Goal: Book appointment/travel/reservation

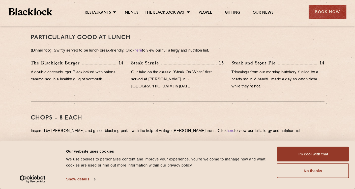
scroll to position [454, 0]
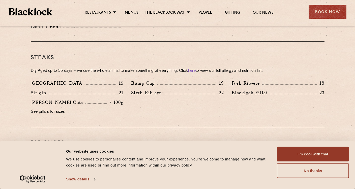
click at [131, 91] on div "Sixth Rib-eye 22" at bounding box center [177, 94] width 100 height 10
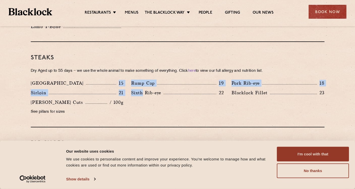
drag, startPoint x: 131, startPoint y: 91, endPoint x: 64, endPoint y: 80, distance: 67.8
click at [64, 80] on div "Denver 15 Rump Cap 19 Pork Rib-eye 18 Sirloin 21 Sixth Rib-eye 22 [PERSON_NAME]…" at bounding box center [177, 98] width 301 height 38
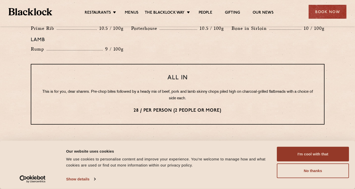
scroll to position [605, 0]
click at [227, 107] on p "28 / per person (2 people or more)" at bounding box center [177, 110] width 273 height 7
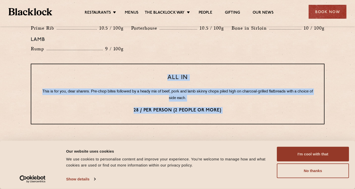
drag, startPoint x: 227, startPoint y: 105, endPoint x: 109, endPoint y: 72, distance: 123.1
click at [109, 72] on div "All In This is for you, dear sharers. Pre-chop bites followed by a heady mix of…" at bounding box center [178, 94] width 294 height 61
click at [109, 74] on h3 "All In" at bounding box center [177, 77] width 273 height 7
drag, startPoint x: 109, startPoint y: 72, endPoint x: 257, endPoint y: 104, distance: 151.4
click at [257, 104] on div "All In This is for you, dear sharers. Pre-chop bites followed by a heady mix of…" at bounding box center [178, 94] width 294 height 61
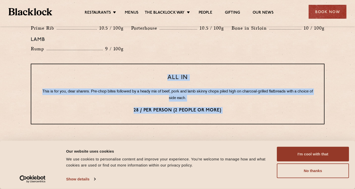
click at [257, 107] on p "28 / per person (2 people or more)" at bounding box center [177, 110] width 273 height 7
drag, startPoint x: 257, startPoint y: 104, endPoint x: 111, endPoint y: 68, distance: 150.4
click at [111, 68] on div "All In This is for you, dear sharers. Pre-chop bites followed by a heady mix of…" at bounding box center [178, 94] width 294 height 61
click at [110, 74] on h3 "All In" at bounding box center [177, 77] width 273 height 7
drag, startPoint x: 110, startPoint y: 68, endPoint x: 253, endPoint y: 101, distance: 146.9
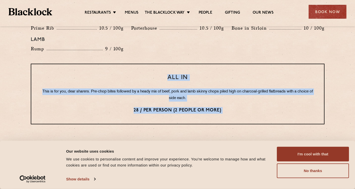
click at [253, 101] on div "All In This is for you, dear sharers. Pre-chop bites followed by a heady mix of…" at bounding box center [178, 94] width 294 height 61
click at [253, 107] on p "28 / per person (2 people or more)" at bounding box center [177, 110] width 273 height 7
drag, startPoint x: 253, startPoint y: 101, endPoint x: 145, endPoint y: 68, distance: 113.5
click at [145, 68] on div "All In This is for you, dear sharers. Pre-chop bites followed by a heady mix of…" at bounding box center [178, 94] width 294 height 61
click at [145, 74] on h3 "All In" at bounding box center [177, 77] width 273 height 7
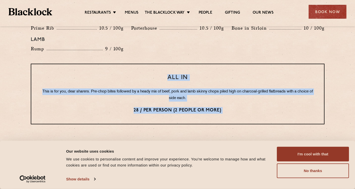
drag, startPoint x: 145, startPoint y: 68, endPoint x: 241, endPoint y: 99, distance: 101.4
click at [241, 99] on div "All In This is for you, dear sharers. Pre-chop bites followed by a heady mix of…" at bounding box center [178, 94] width 294 height 61
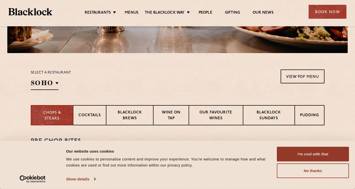
scroll to position [126, 0]
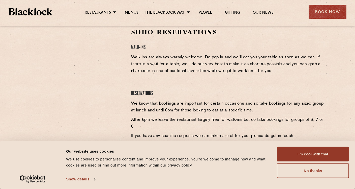
scroll to position [108, 0]
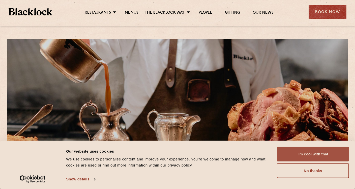
click at [329, 153] on button "I'm cool with that" at bounding box center [313, 154] width 72 height 15
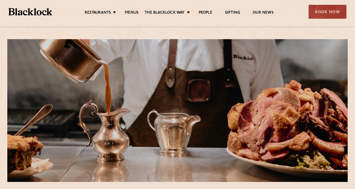
scroll to position [126, 0]
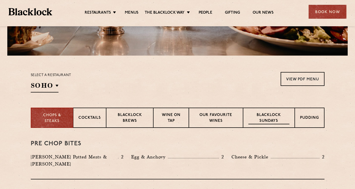
click at [287, 122] on p "Blacklock Sundays" at bounding box center [268, 118] width 41 height 12
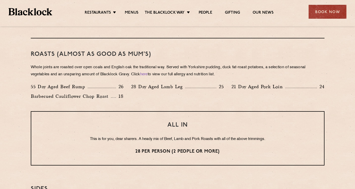
scroll to position [328, 0]
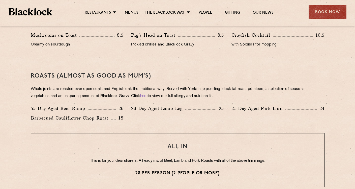
click at [238, 99] on p "Whole joints are roasted over open coals and English oak the traditional way. S…" at bounding box center [178, 92] width 294 height 14
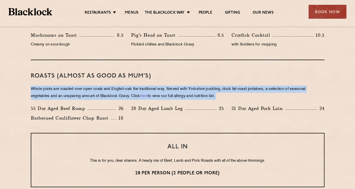
drag, startPoint x: 238, startPoint y: 99, endPoint x: 246, endPoint y: 78, distance: 23.1
click at [246, 78] on div "Roasts (Almost as good as Mum's) Whole joints are roasted over open coals and E…" at bounding box center [178, 96] width 294 height 73
click at [246, 78] on h3 "Roasts (Almost as good as Mum's)" at bounding box center [178, 76] width 294 height 7
drag, startPoint x: 246, startPoint y: 78, endPoint x: 240, endPoint y: 95, distance: 18.9
click at [240, 95] on div "Roasts (Almost as good as Mum's) Whole joints are roasted over open coals and E…" at bounding box center [178, 96] width 294 height 73
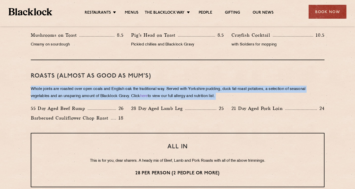
click at [240, 95] on p "Whole joints are roasted over open coals and English oak the traditional way. S…" at bounding box center [178, 92] width 294 height 14
drag, startPoint x: 240, startPoint y: 95, endPoint x: 247, endPoint y: 77, distance: 19.2
click at [247, 77] on div "Roasts (Almost as good as Mum's) Whole joints are roasted over open coals and E…" at bounding box center [178, 96] width 294 height 73
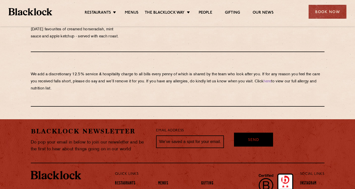
scroll to position [597, 0]
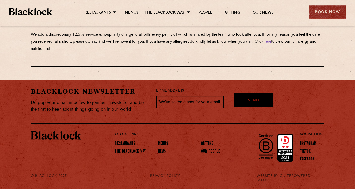
click at [326, 13] on div "Book Now" at bounding box center [328, 12] width 38 height 14
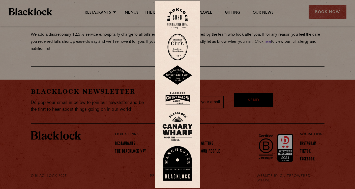
click at [178, 19] on img at bounding box center [177, 18] width 20 height 20
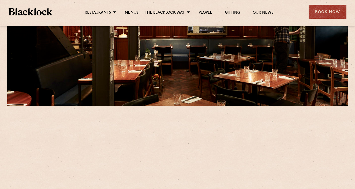
scroll to position [126, 0]
